Goal: Task Accomplishment & Management: Use online tool/utility

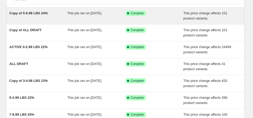
scroll to position [42, 0]
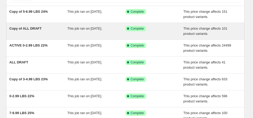
click at [36, 29] on span "Copy of ALL DRAFT" at bounding box center [25, 29] width 32 height 4
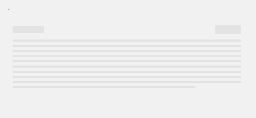
select select "margin"
select select "no_change"
select select "vendor"
select select "not_equal"
select select "product_status"
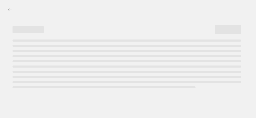
select select "draft"
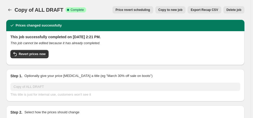
click at [237, 11] on span "Delete job" at bounding box center [234, 10] width 15 height 4
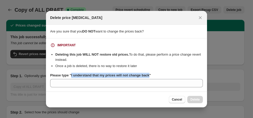
drag, startPoint x: 147, startPoint y: 75, endPoint x: 70, endPoint y: 77, distance: 76.5
click at [70, 77] on b "Please type "I understand that my prices will not change back"" at bounding box center [100, 75] width 101 height 4
copy b "I understand that my prices will not change back"
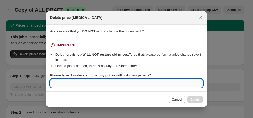
click at [157, 84] on input "Please type "I understand that my prices will not change back"" at bounding box center [126, 83] width 153 height 8
paste input "I understand that my prices will not change back"
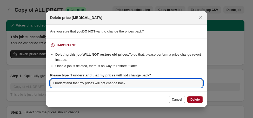
type input "I understand that my prices will not change back"
click at [198, 98] on span "Delete" at bounding box center [195, 100] width 9 height 4
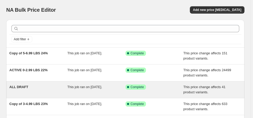
click at [24, 86] on span "ALL DRAFT" at bounding box center [18, 87] width 19 height 4
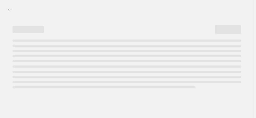
select select "margin"
select select "no_change"
select select "vendor"
select select "not_equal"
select select "product_status"
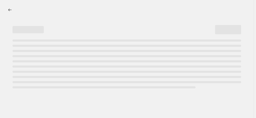
select select "draft"
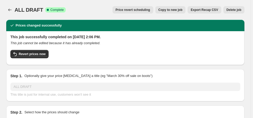
click at [176, 12] on button "Copy to new job" at bounding box center [171, 9] width 30 height 7
select select "margin"
select select "no_change"
select select "vendor"
select select "not_equal"
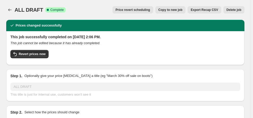
select select "product_status"
select select "draft"
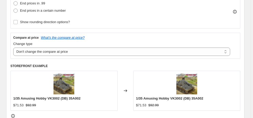
scroll to position [167, 0]
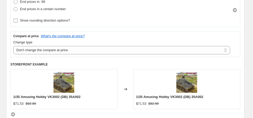
click at [62, 22] on span "Show rounding direction options?" at bounding box center [45, 20] width 50 height 4
click at [18, 22] on input "Show rounding direction options?" at bounding box center [16, 20] width 4 height 4
checkbox input "true"
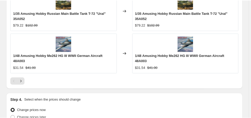
scroll to position [685, 0]
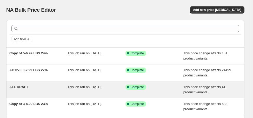
click at [24, 85] on span "ALL DRAFT" at bounding box center [18, 87] width 19 height 4
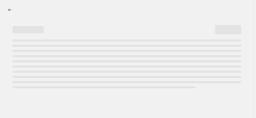
select select "margin"
select select "no_change"
select select "vendor"
select select "not_equal"
select select "product_status"
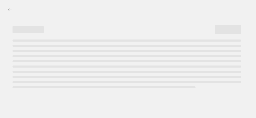
select select "draft"
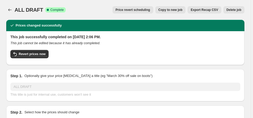
click at [180, 10] on span "Copy to new job" at bounding box center [171, 10] width 24 height 4
select select "margin"
select select "no_change"
select select "vendor"
select select "not_equal"
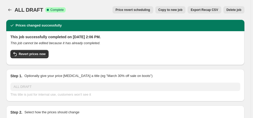
select select "product_status"
select select "draft"
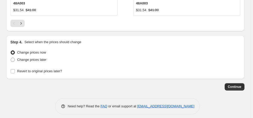
scroll to position [653, 0]
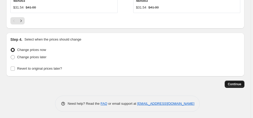
click at [242, 82] on span "Continue" at bounding box center [235, 84] width 14 height 4
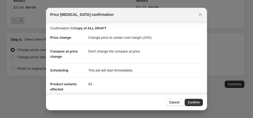
scroll to position [21, 0]
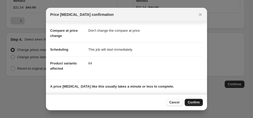
click at [192, 103] on span "Confirm" at bounding box center [194, 102] width 12 height 4
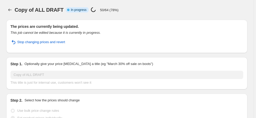
select select "margin"
select select "no_change"
select select "vendor"
select select "not_equal"
select select "product_status"
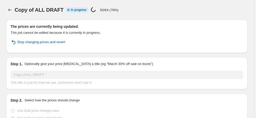
select select "draft"
